Goal: Find specific page/section: Find specific page/section

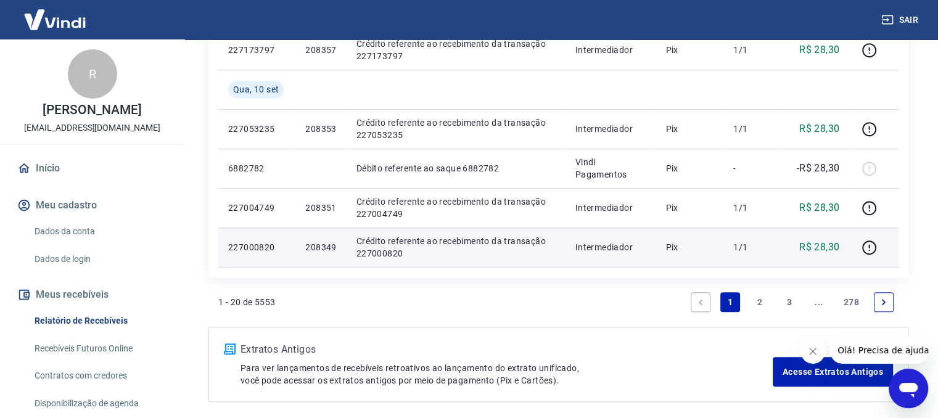
scroll to position [1062, 0]
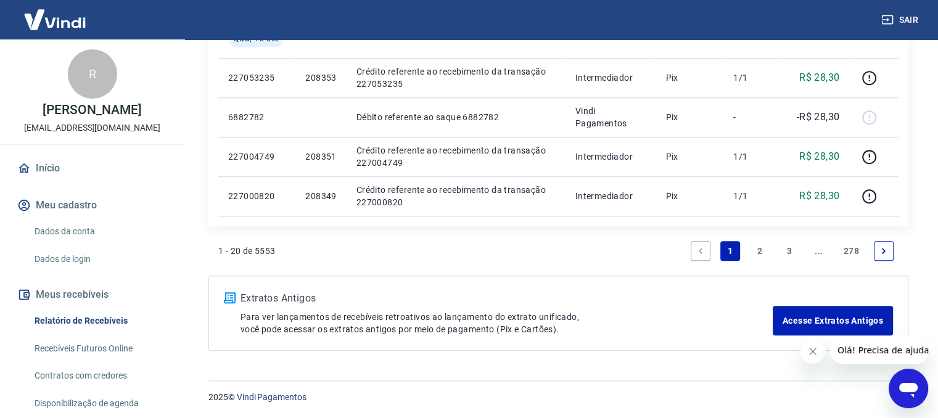
click at [790, 252] on link "3" at bounding box center [789, 251] width 20 height 20
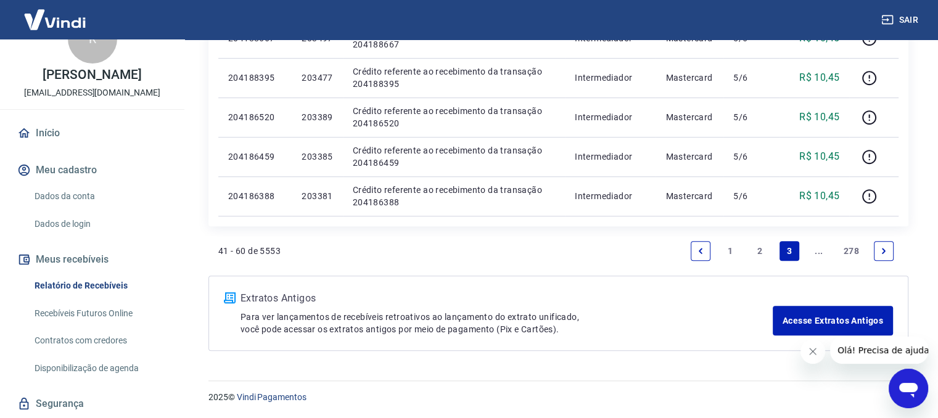
scroll to position [72, 0]
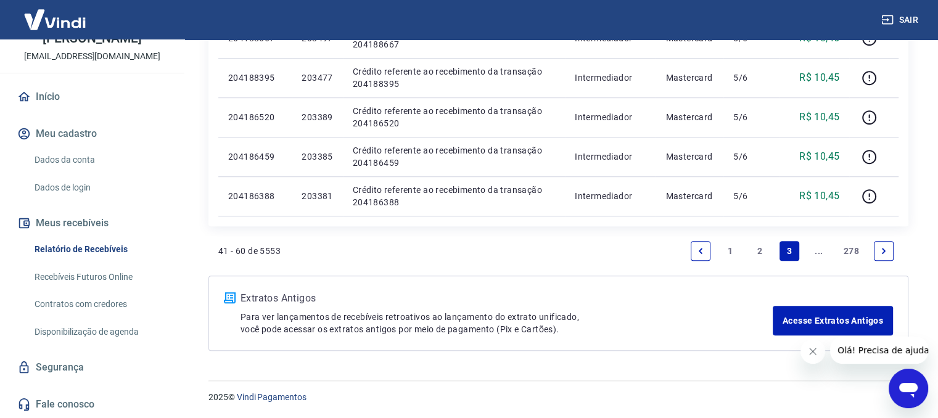
click at [86, 274] on link "Recebíveis Futuros Online" at bounding box center [100, 276] width 140 height 25
